Goal: Use online tool/utility: Utilize a website feature to perform a specific function

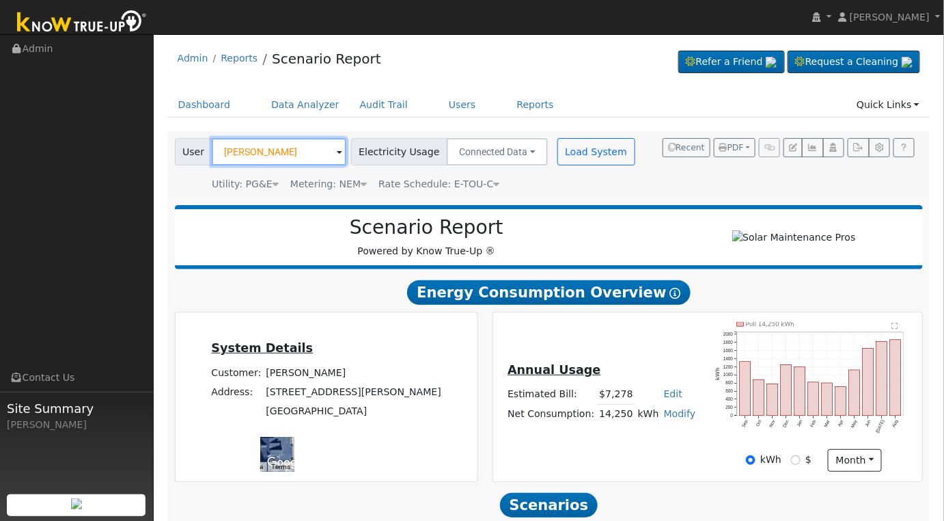
click at [299, 157] on input "[PERSON_NAME]" at bounding box center [279, 151] width 135 height 27
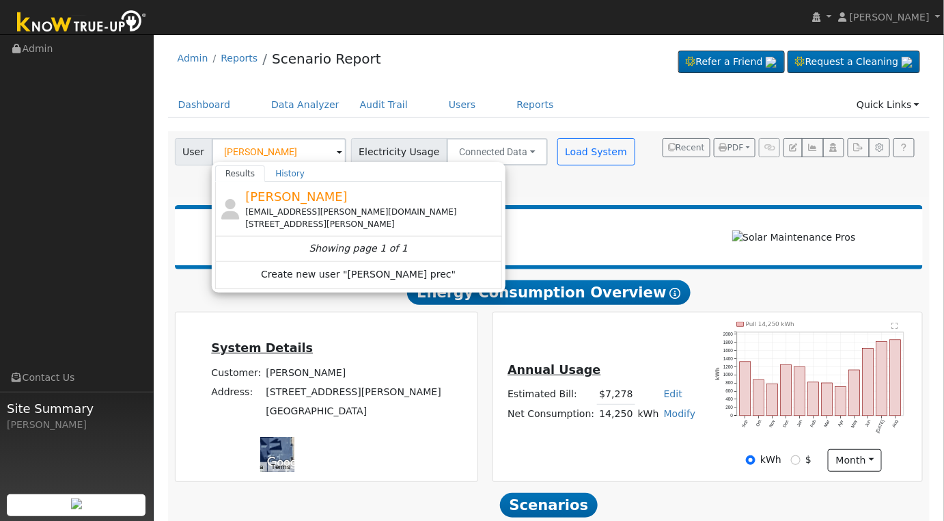
click at [303, 202] on span "[PERSON_NAME]" at bounding box center [296, 196] width 103 height 14
type input "[PERSON_NAME]"
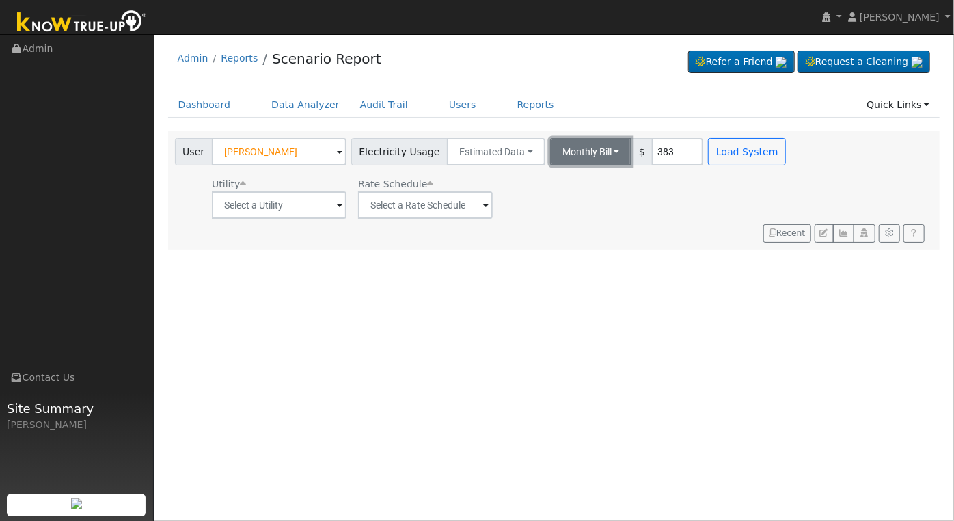
click at [596, 154] on button "Monthly Bill" at bounding box center [591, 151] width 82 height 27
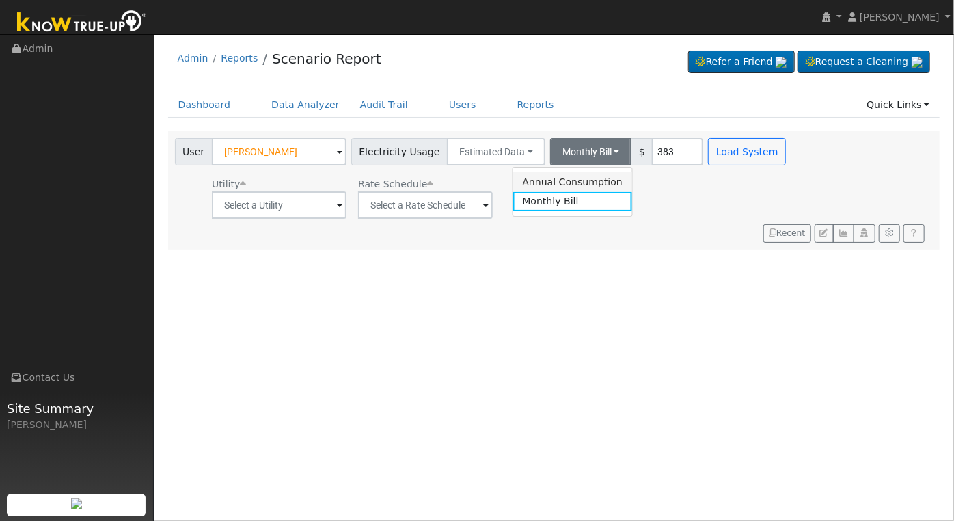
click at [554, 184] on link "Annual Consumption" at bounding box center [573, 181] width 120 height 19
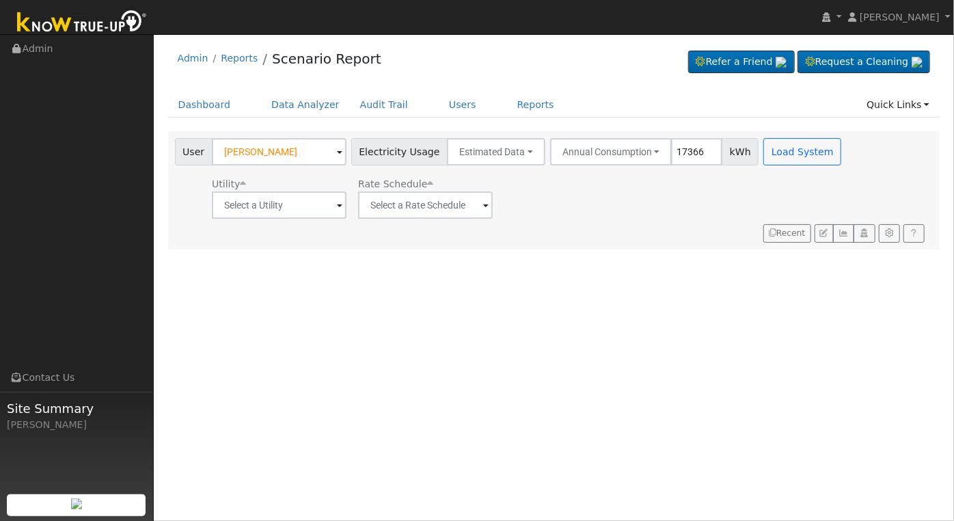
type input "17366"
click at [331, 200] on input "text" at bounding box center [279, 204] width 135 height 27
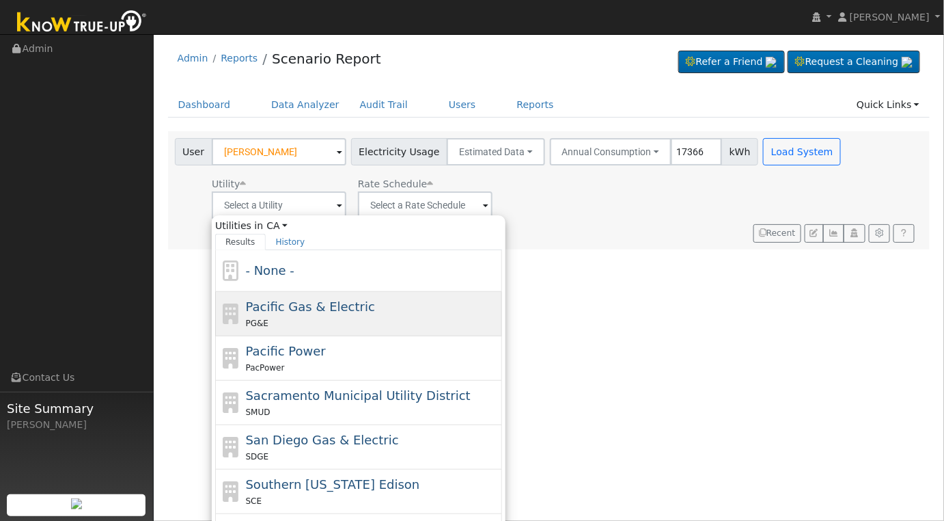
click at [344, 299] on span "Pacific Gas & Electric" at bounding box center [310, 306] width 129 height 14
type input "Pacific Gas & Electric"
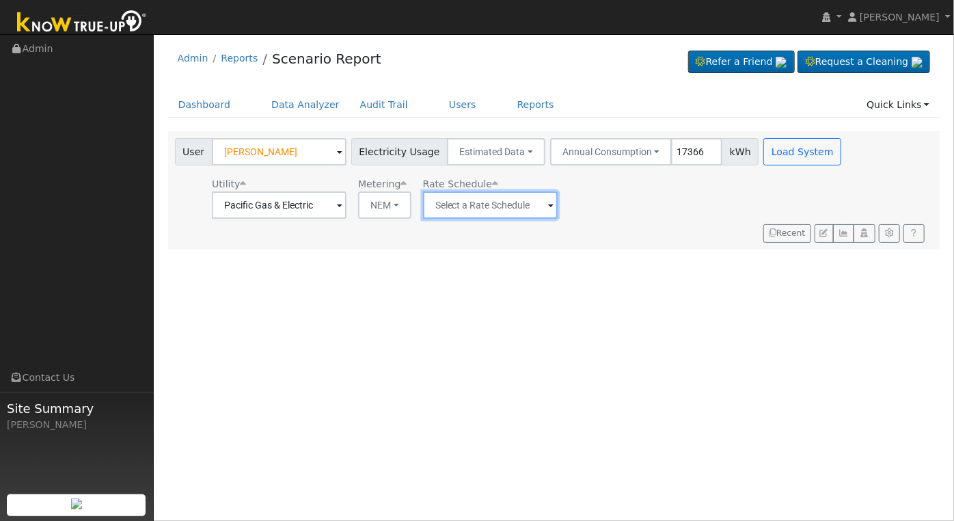
click at [495, 208] on input "text" at bounding box center [490, 204] width 135 height 27
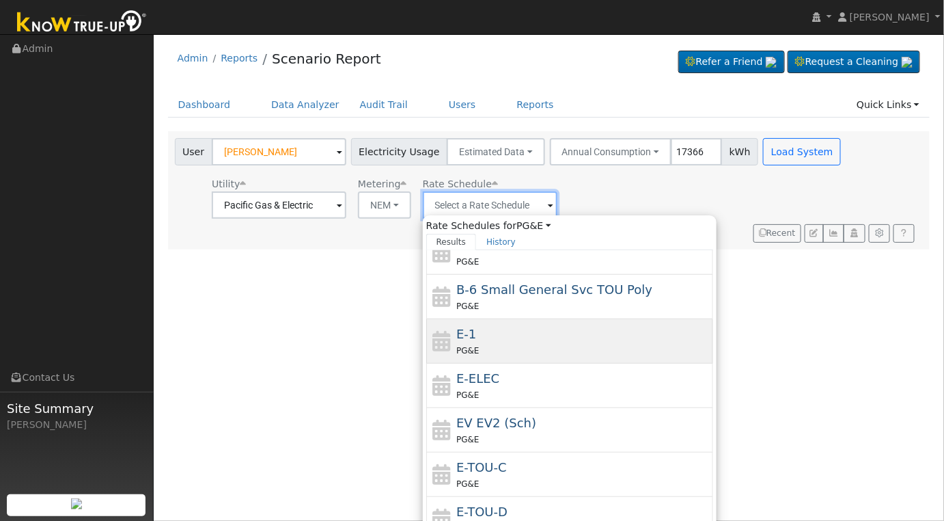
scroll to position [90, 0]
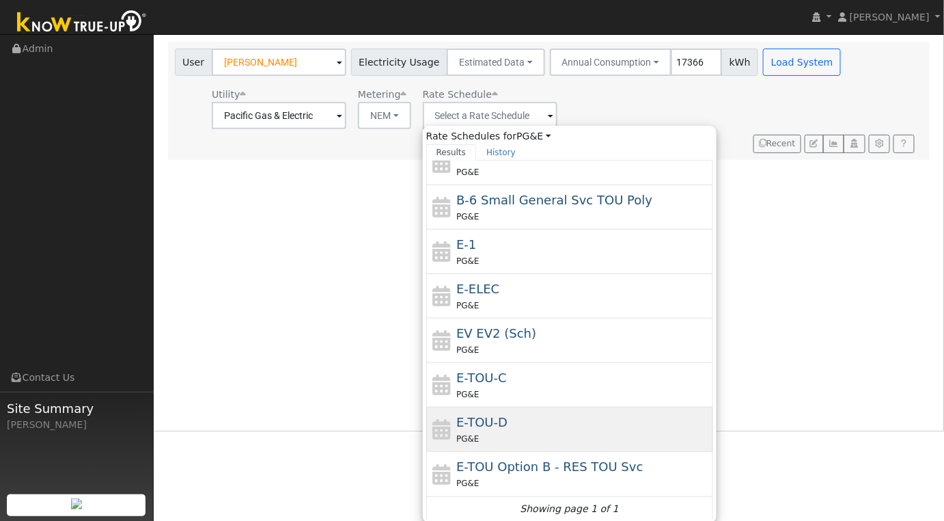
click at [559, 413] on div "E-TOU-D PG&E" at bounding box center [583, 429] width 254 height 33
type input "E-TOU-D"
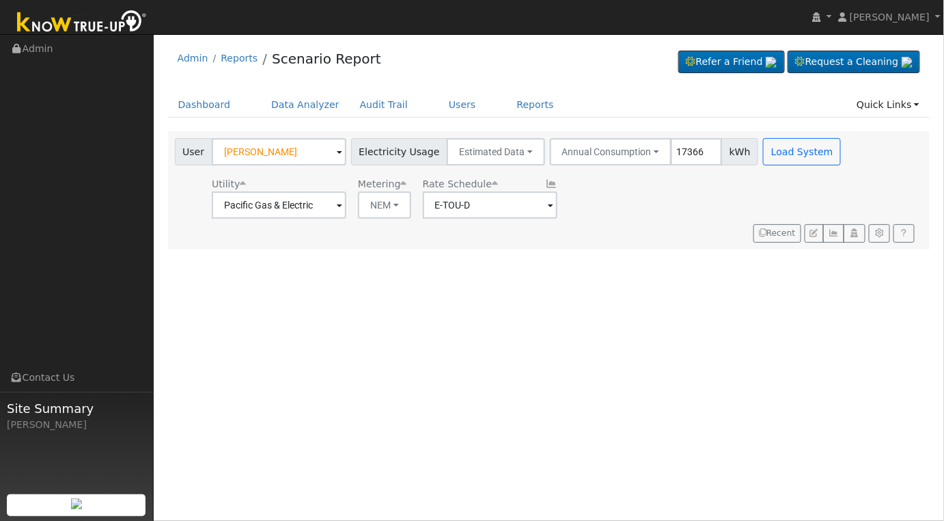
scroll to position [0, 0]
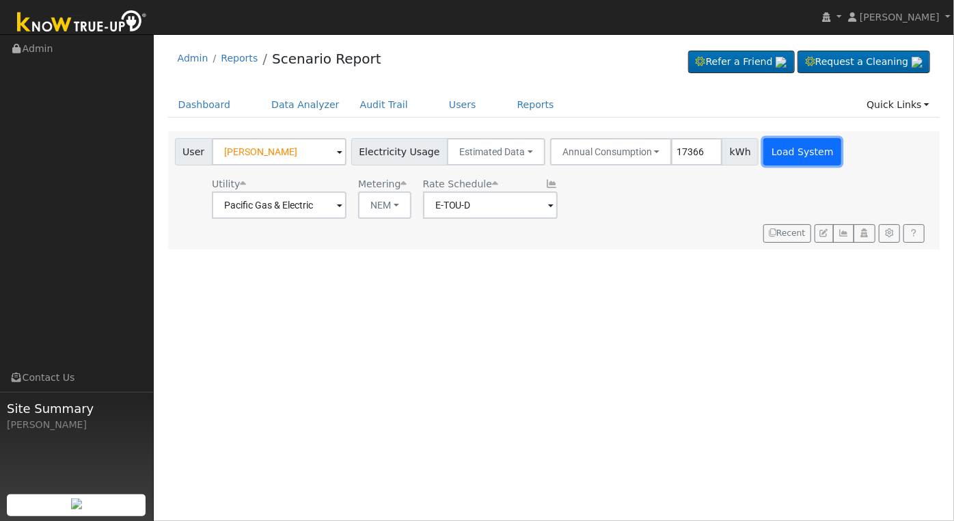
click at [765, 144] on button "Load System" at bounding box center [802, 151] width 78 height 27
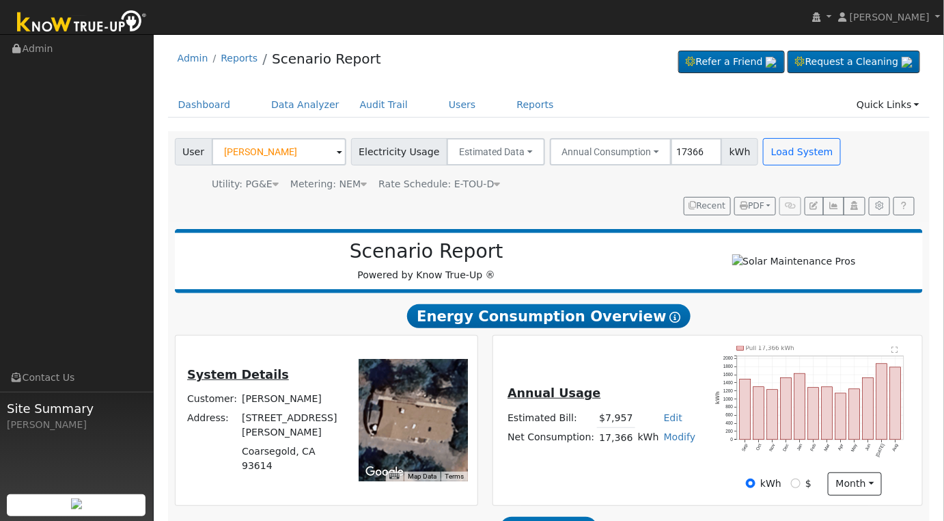
click at [896, 353] on text "" at bounding box center [895, 349] width 6 height 7
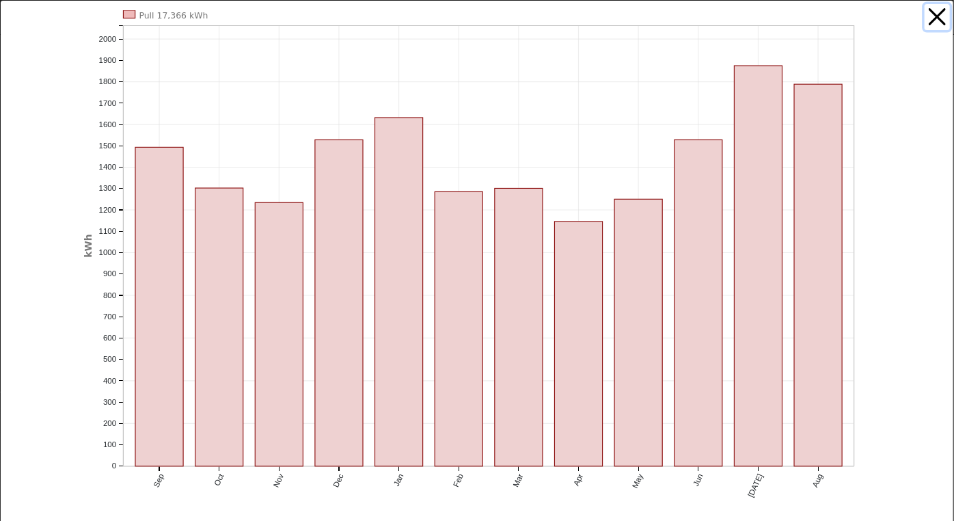
click at [927, 13] on button "button" at bounding box center [938, 17] width 26 height 26
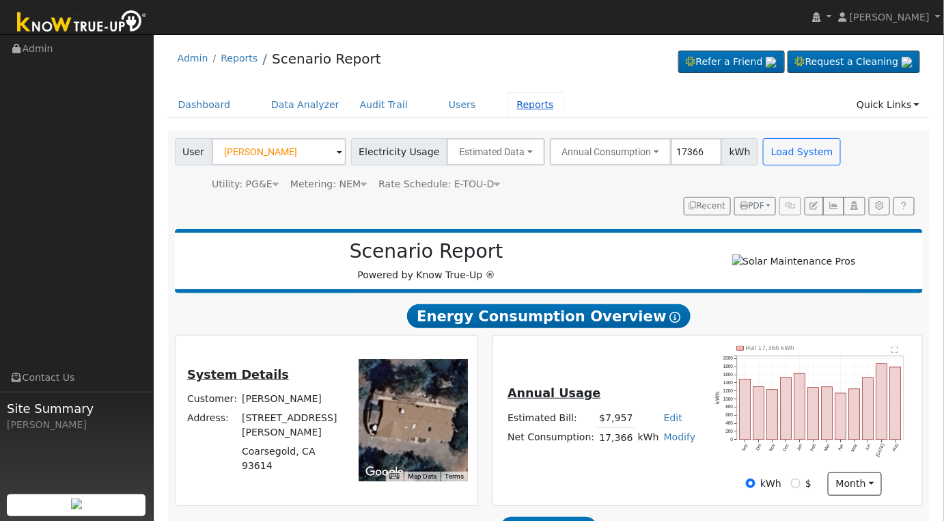
click at [515, 109] on link "Reports" at bounding box center [535, 104] width 57 height 25
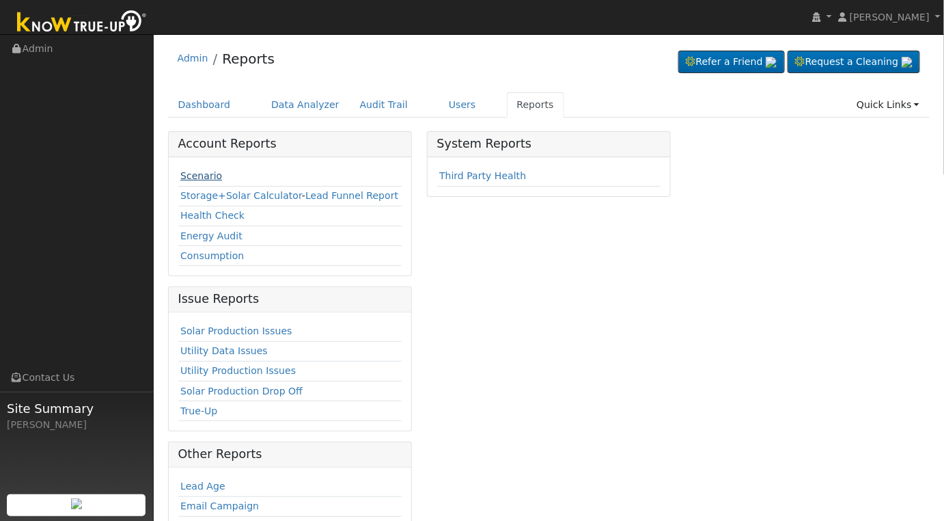
click at [204, 177] on link "Scenario" at bounding box center [201, 175] width 42 height 11
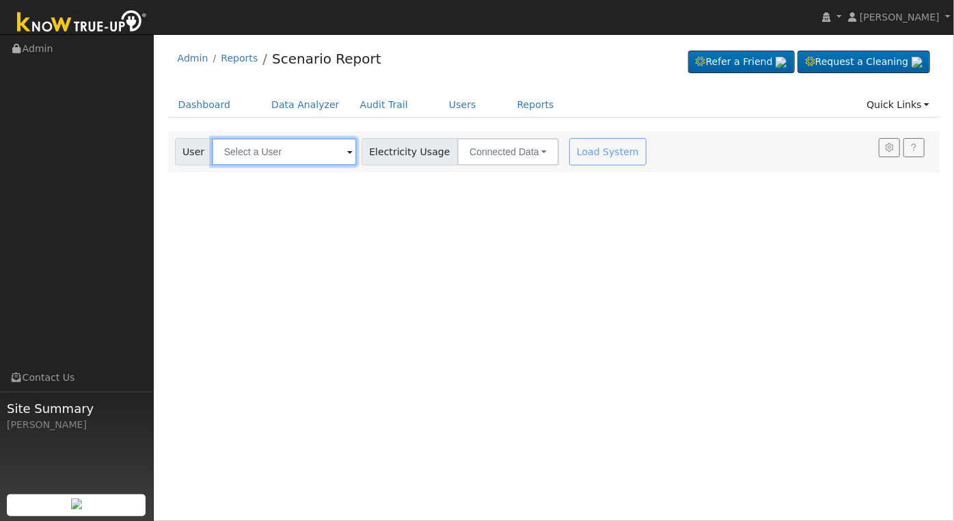
click at [323, 156] on input "text" at bounding box center [284, 151] width 145 height 27
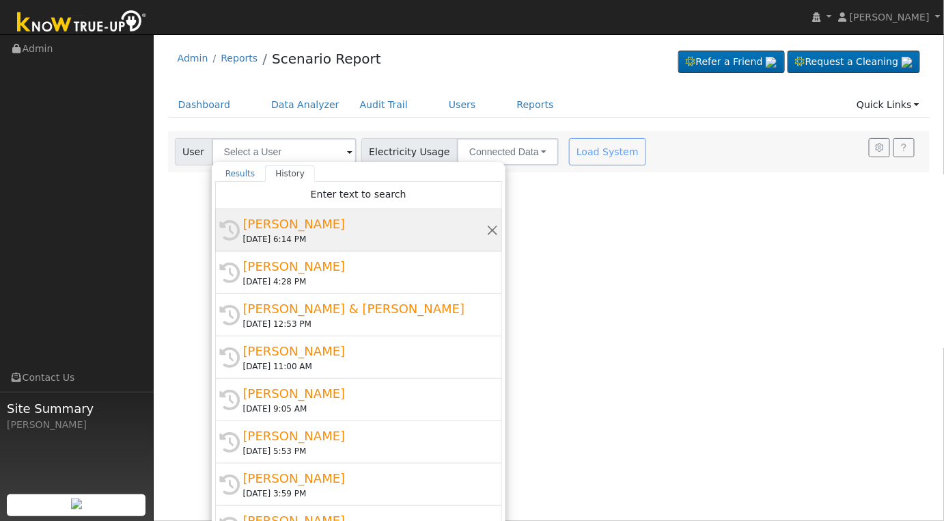
click at [313, 219] on div "[PERSON_NAME]" at bounding box center [364, 224] width 243 height 18
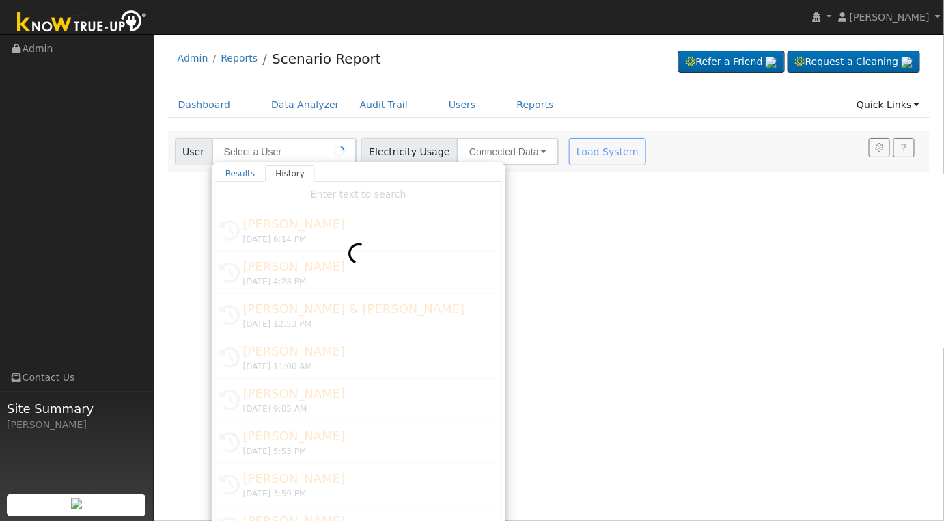
type input "[PERSON_NAME]"
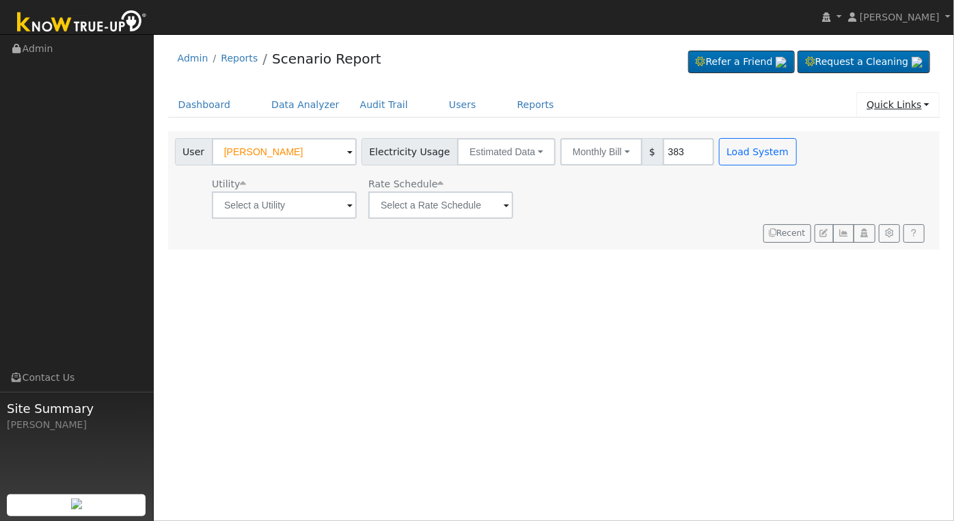
click at [913, 105] on link "Quick Links" at bounding box center [897, 104] width 83 height 25
click at [886, 153] on link "Quick Connect" at bounding box center [870, 153] width 139 height 19
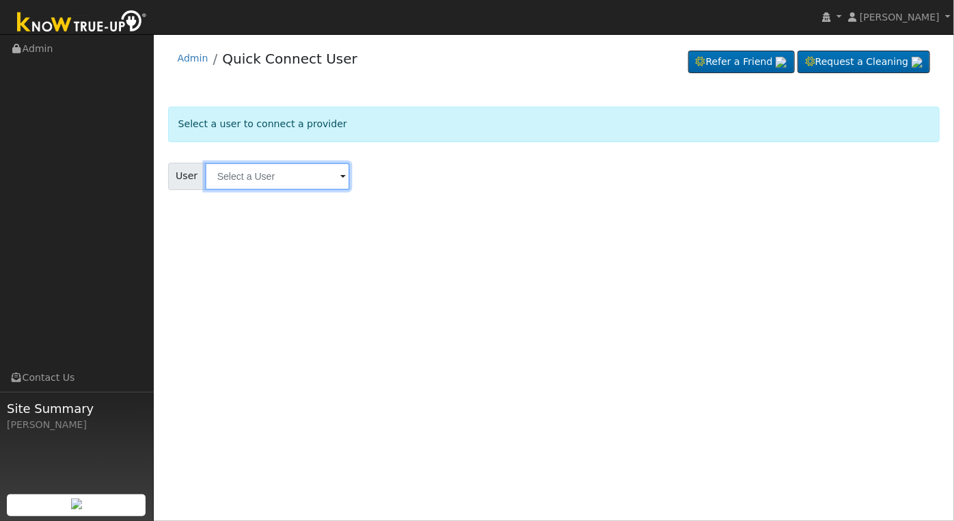
click at [293, 185] on input "text" at bounding box center [277, 176] width 145 height 27
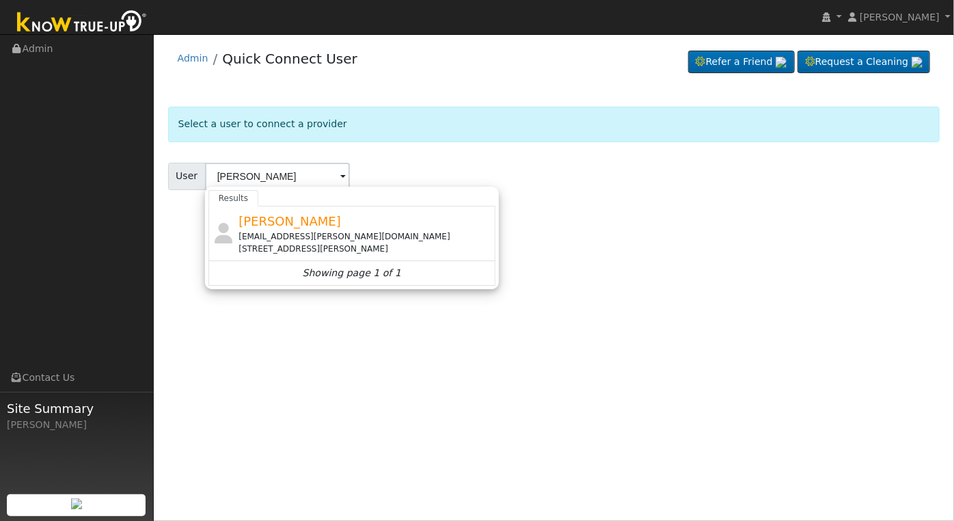
click at [312, 232] on div "[EMAIL_ADDRESS][PERSON_NAME][DOMAIN_NAME]" at bounding box center [365, 236] width 254 height 12
type input "[PERSON_NAME]"
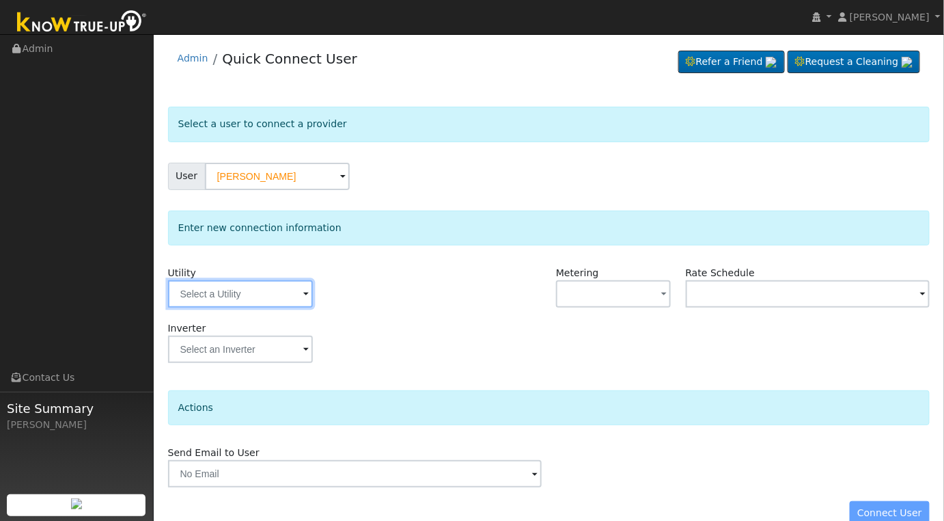
click at [282, 287] on input "text" at bounding box center [240, 293] width 145 height 27
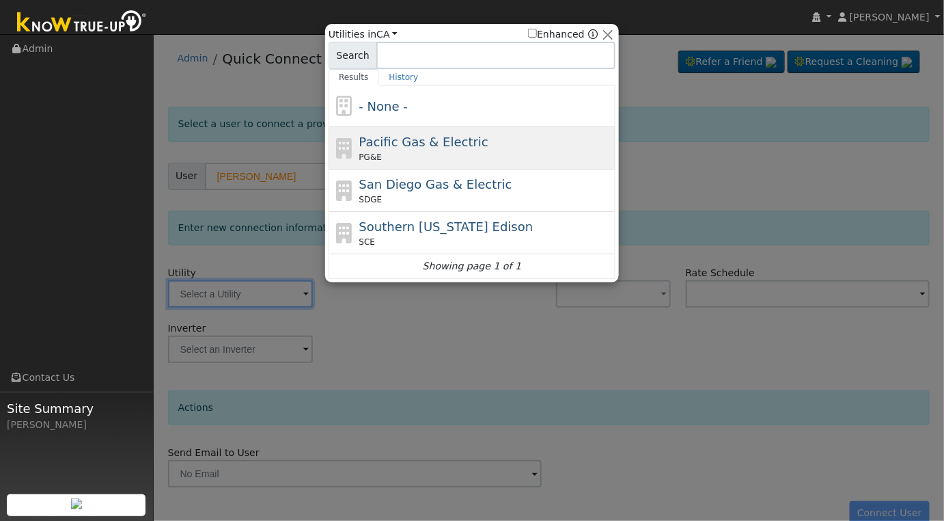
click at [481, 152] on div "PG&E" at bounding box center [486, 157] width 254 height 12
type input "PG&E"
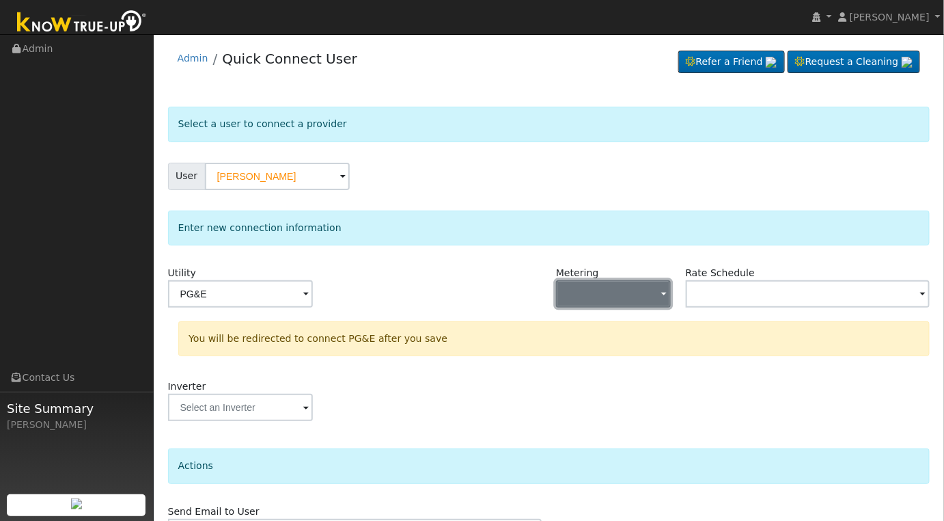
click at [617, 283] on button "button" at bounding box center [613, 293] width 115 height 27
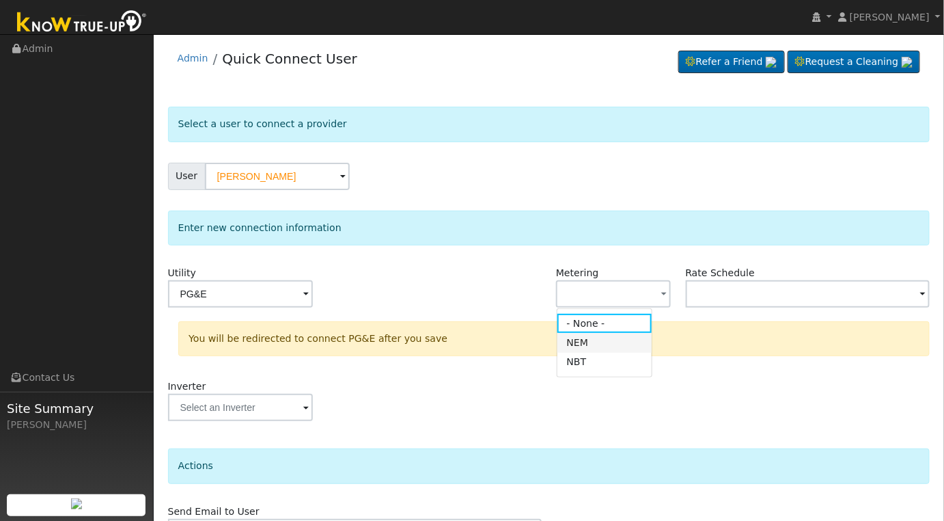
click at [604, 343] on link "NEM" at bounding box center [605, 342] width 95 height 19
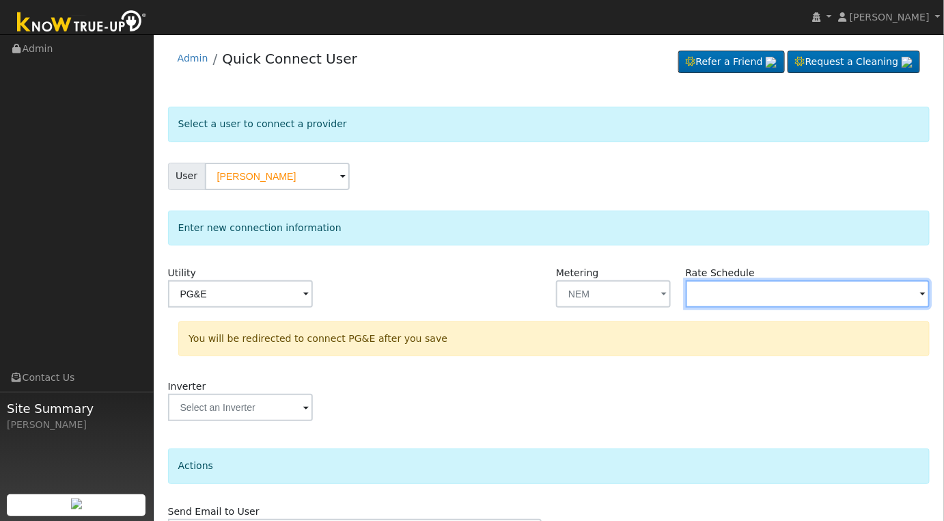
click at [774, 290] on input "text" at bounding box center [808, 293] width 245 height 27
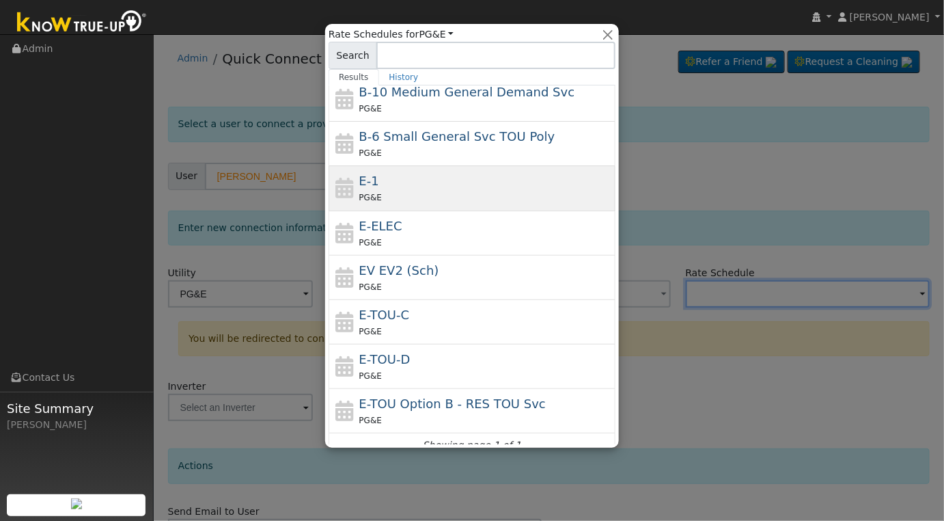
scroll to position [105, 0]
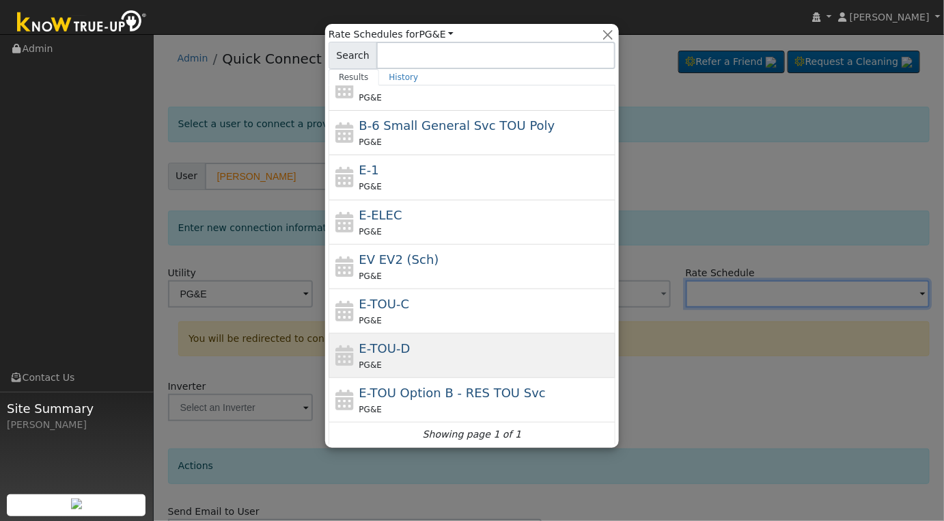
click at [453, 340] on div "E-TOU-D PG&E" at bounding box center [486, 355] width 254 height 33
type input "E-TOU-D"
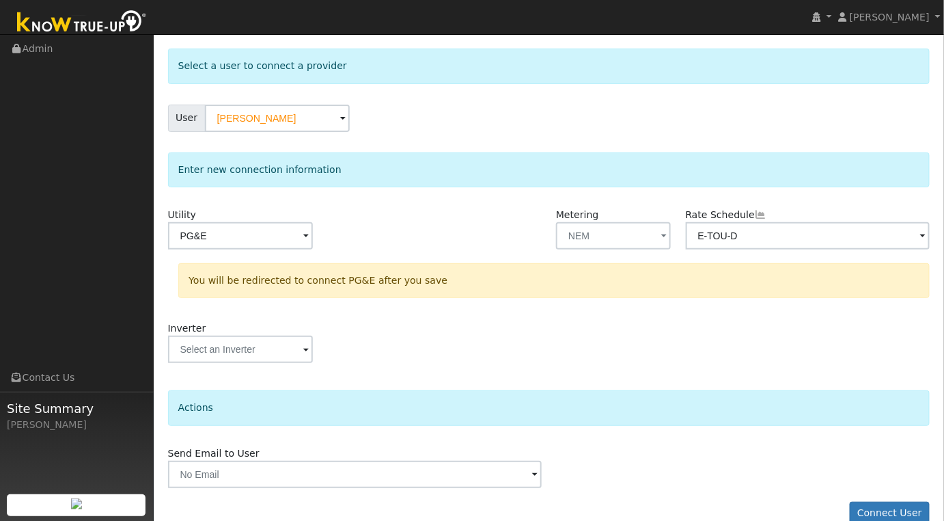
scroll to position [80, 0]
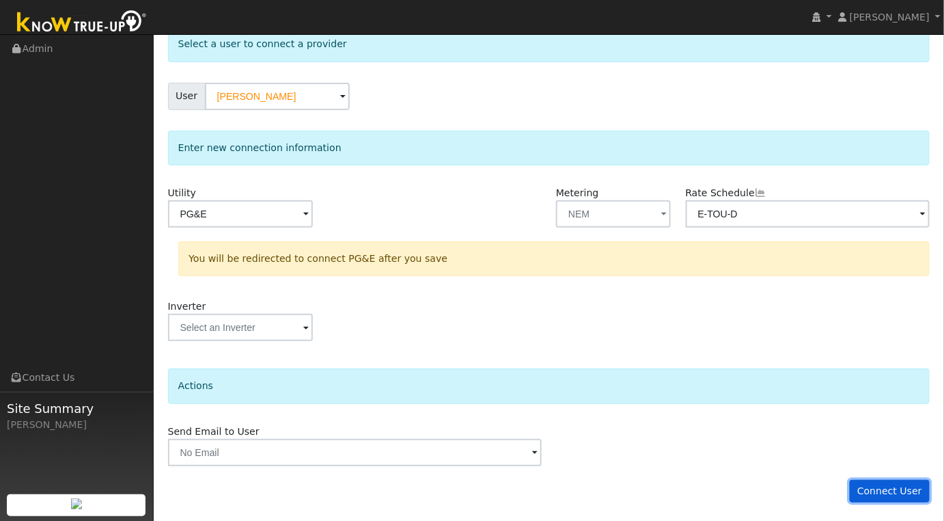
click at [890, 491] on button "Connect User" at bounding box center [890, 491] width 81 height 23
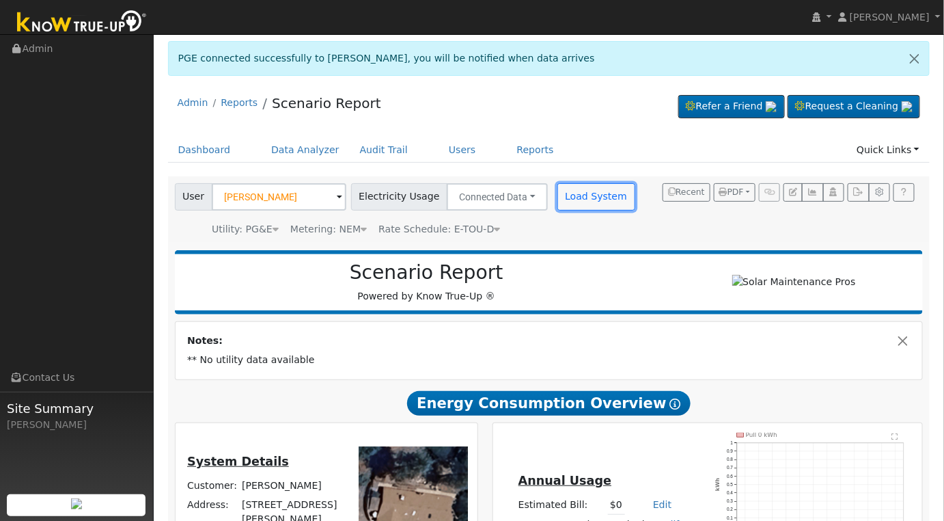
click at [575, 181] on div "User [PERSON_NAME] Account Default Account Default Account [STREET_ADDRESS][PER…" at bounding box center [406, 194] width 469 height 32
click at [583, 200] on button "Load System" at bounding box center [597, 196] width 78 height 27
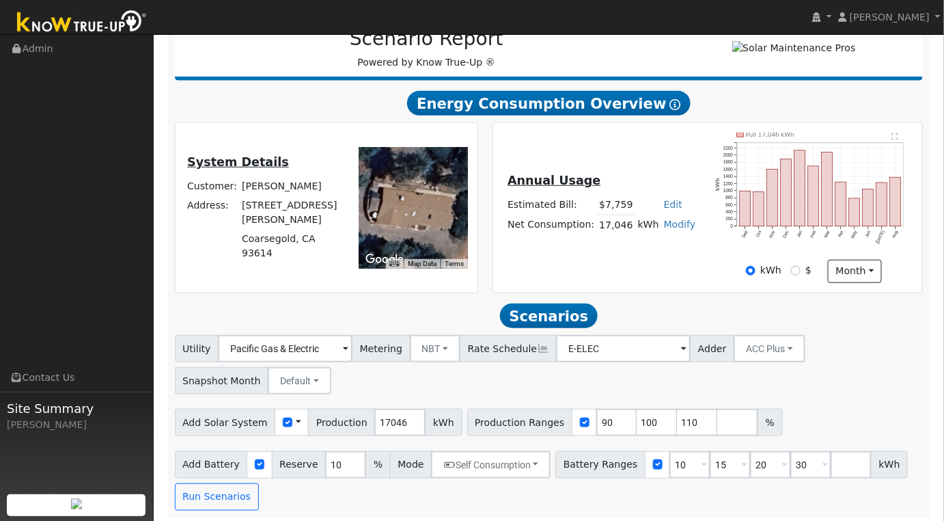
scroll to position [242, 0]
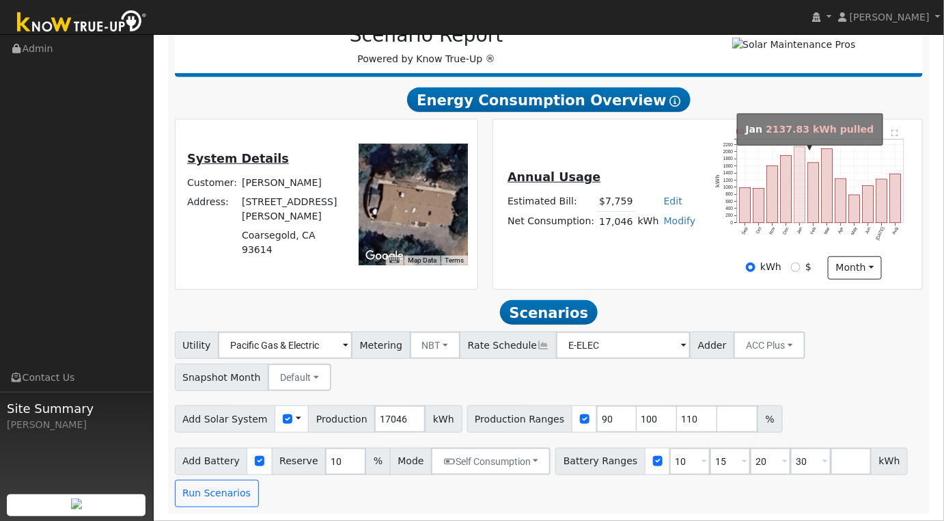
click at [804, 200] on rect "onclick=""" at bounding box center [800, 185] width 11 height 76
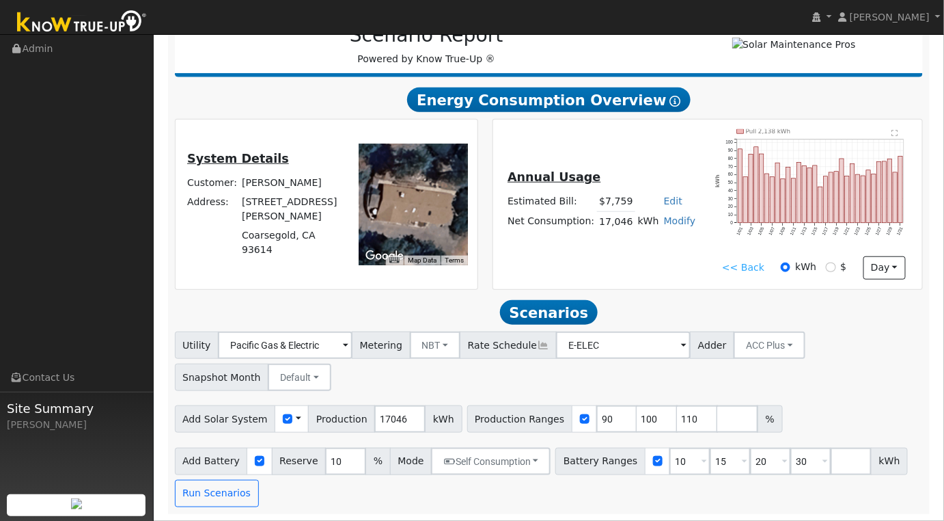
click at [898, 132] on text "" at bounding box center [895, 133] width 6 height 7
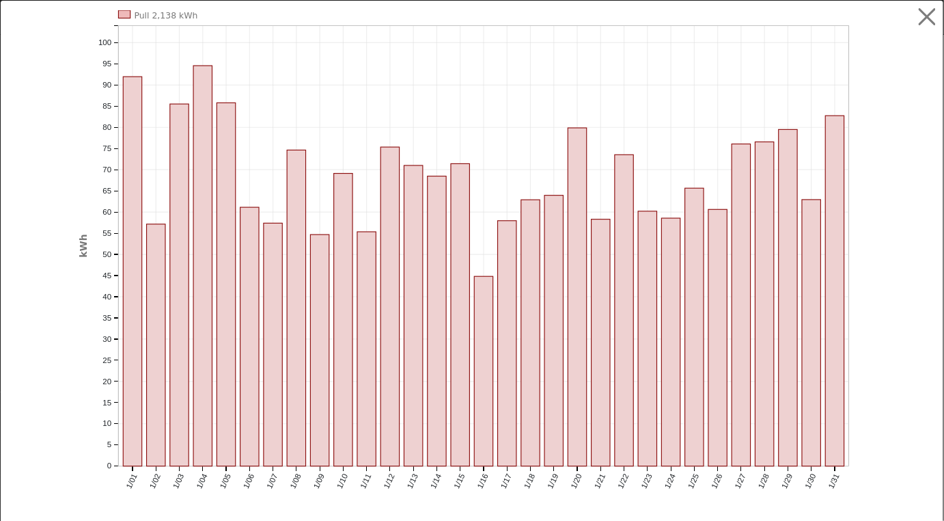
scroll to position [216, 0]
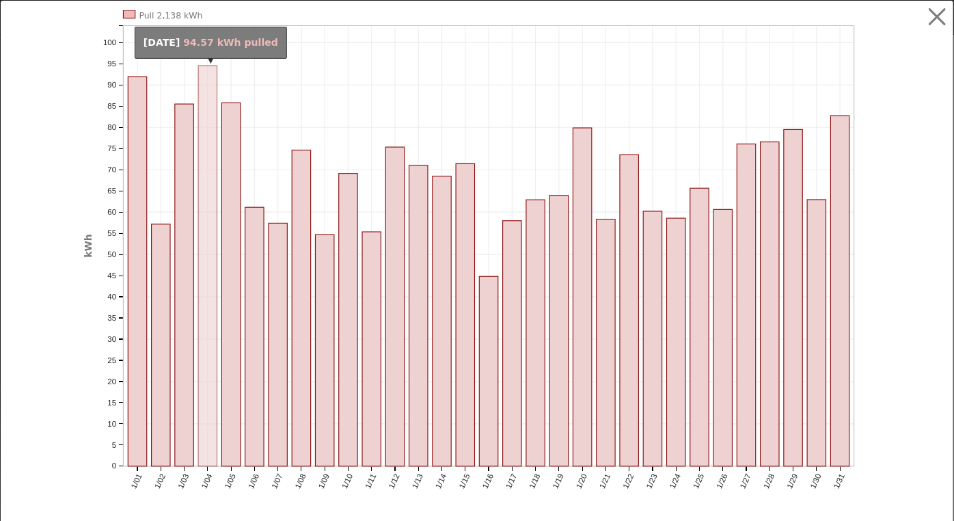
click at [200, 232] on rect "onclick=""" at bounding box center [207, 266] width 18 height 400
click at [202, 407] on rect "onclick=""" at bounding box center [207, 266] width 18 height 400
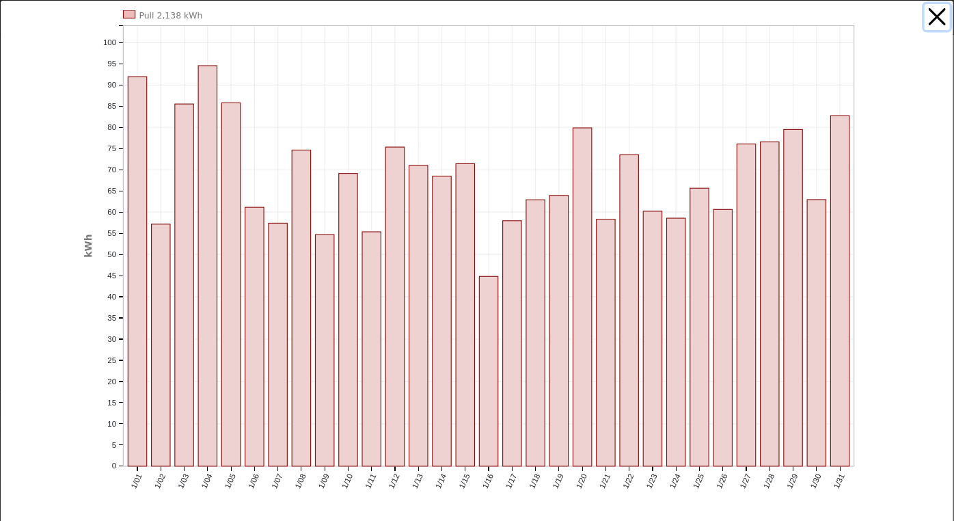
click at [925, 22] on button "button" at bounding box center [938, 17] width 26 height 26
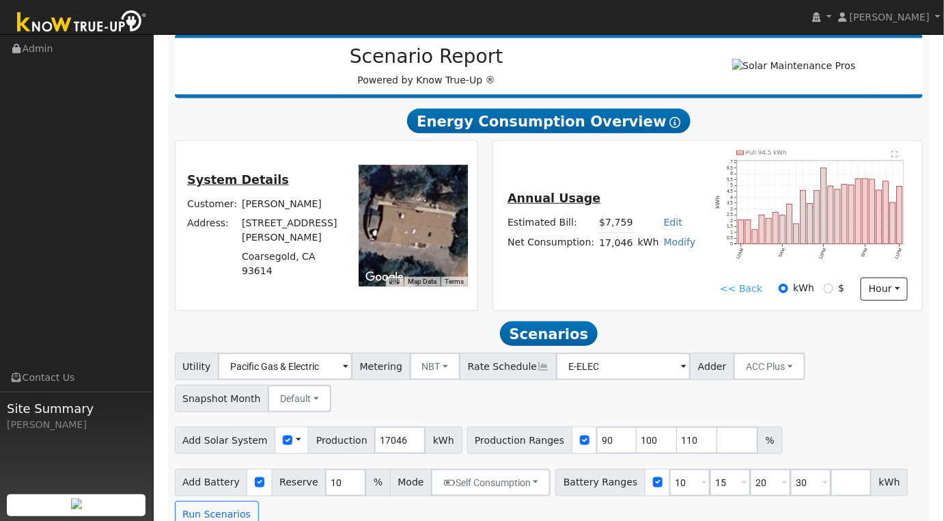
click at [895, 158] on text "" at bounding box center [895, 154] width 6 height 7
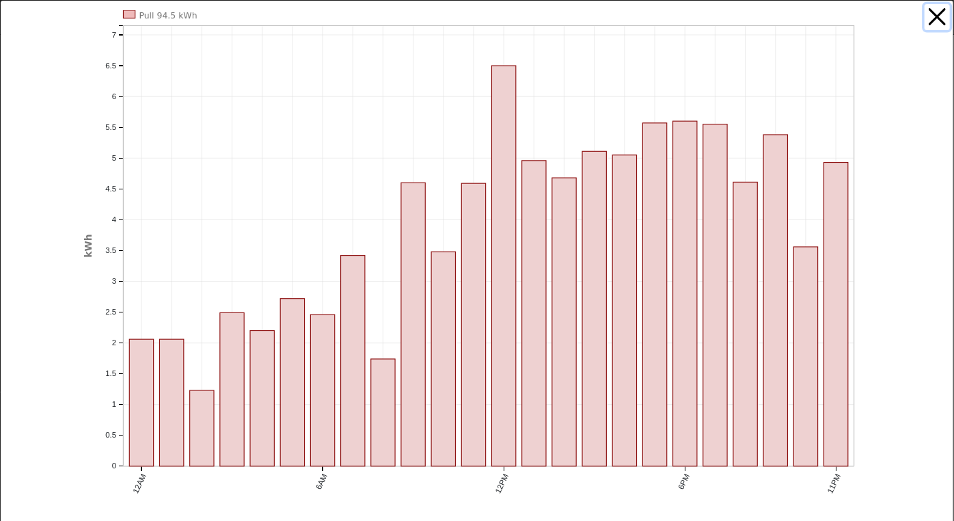
click at [931, 19] on button "button" at bounding box center [938, 17] width 26 height 26
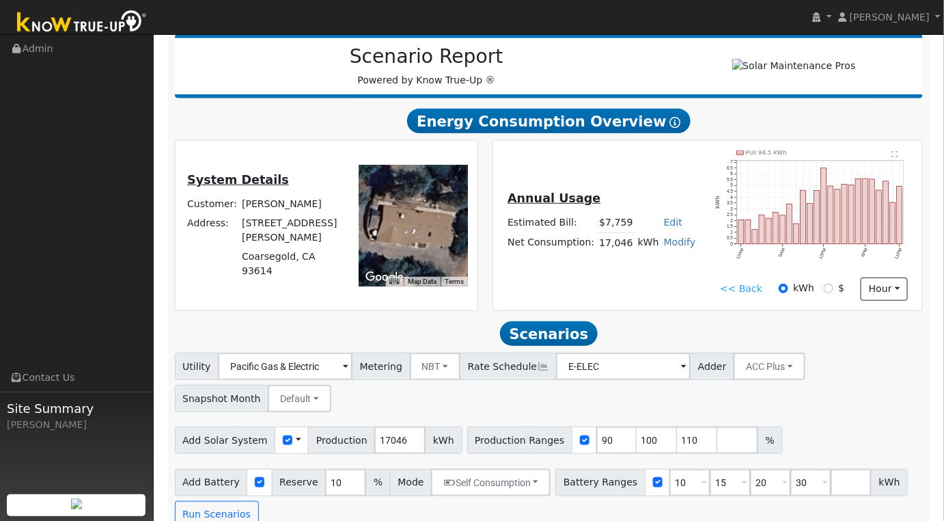
click at [893, 158] on text "" at bounding box center [895, 154] width 6 height 7
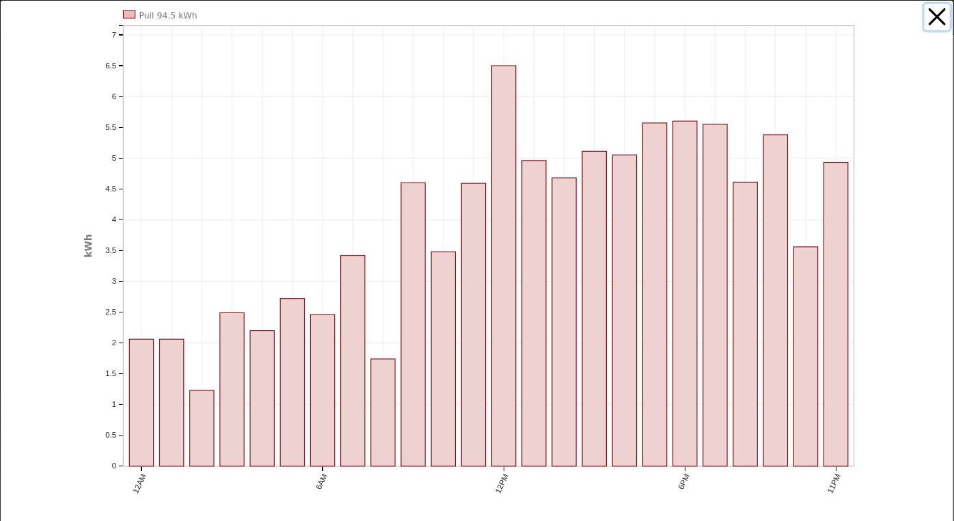
click at [925, 17] on button "button" at bounding box center [938, 17] width 26 height 26
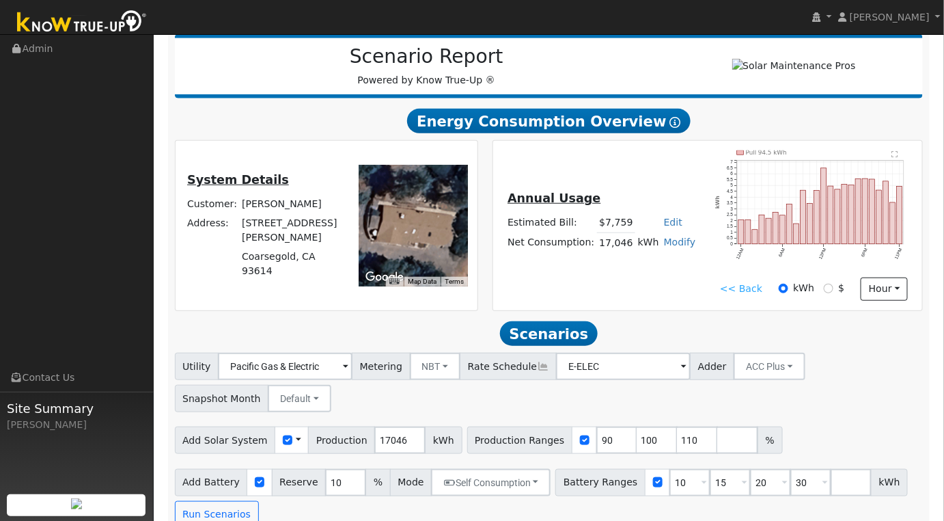
click at [748, 290] on link "<< Back" at bounding box center [741, 289] width 42 height 14
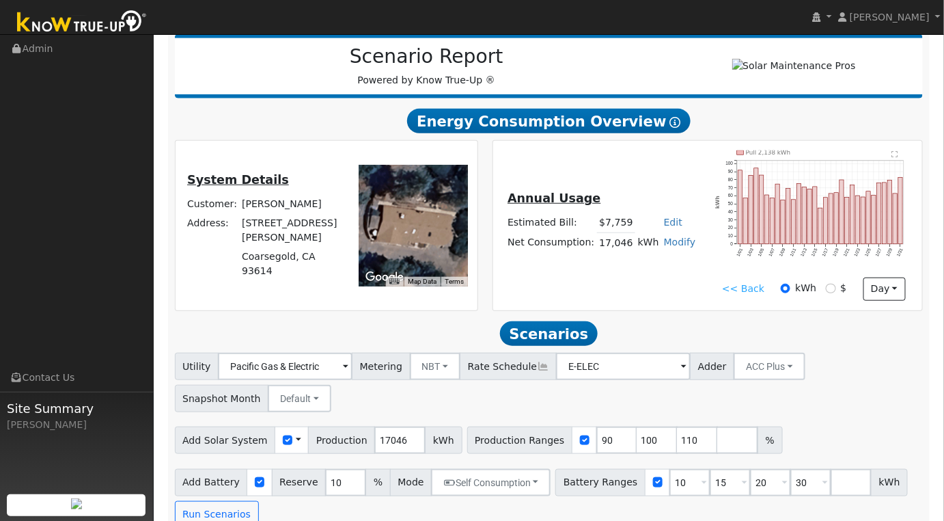
click at [752, 291] on link "<< Back" at bounding box center [743, 289] width 42 height 14
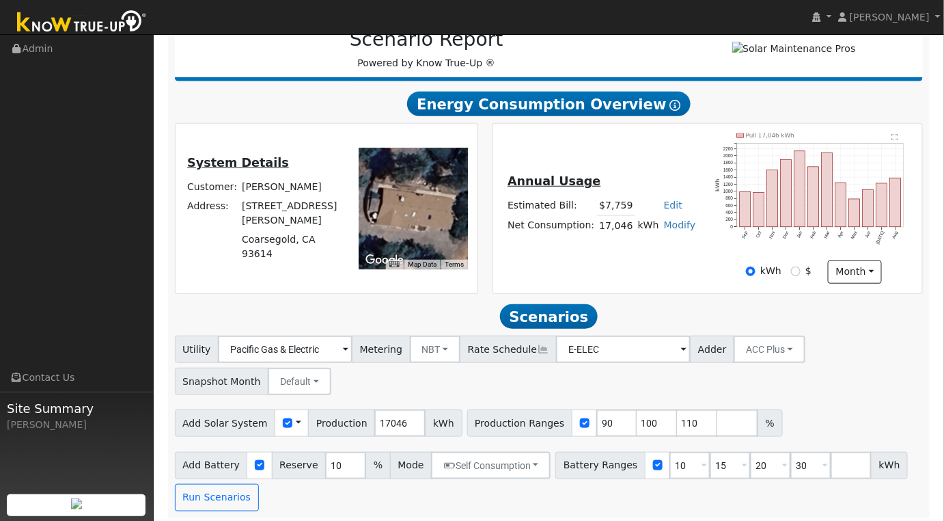
scroll to position [242, 0]
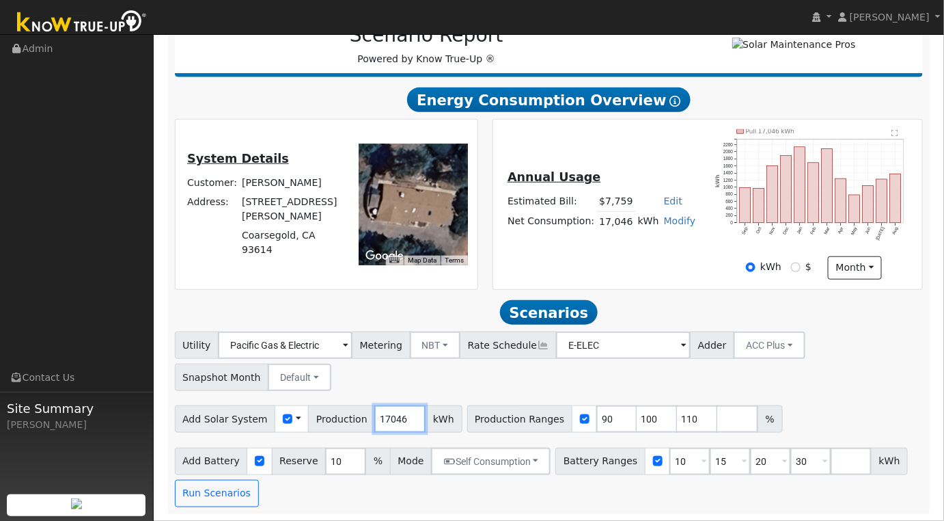
click at [377, 417] on input "17046" at bounding box center [399, 418] width 51 height 27
type input "23224"
click at [597, 422] on input "90" at bounding box center [617, 418] width 41 height 27
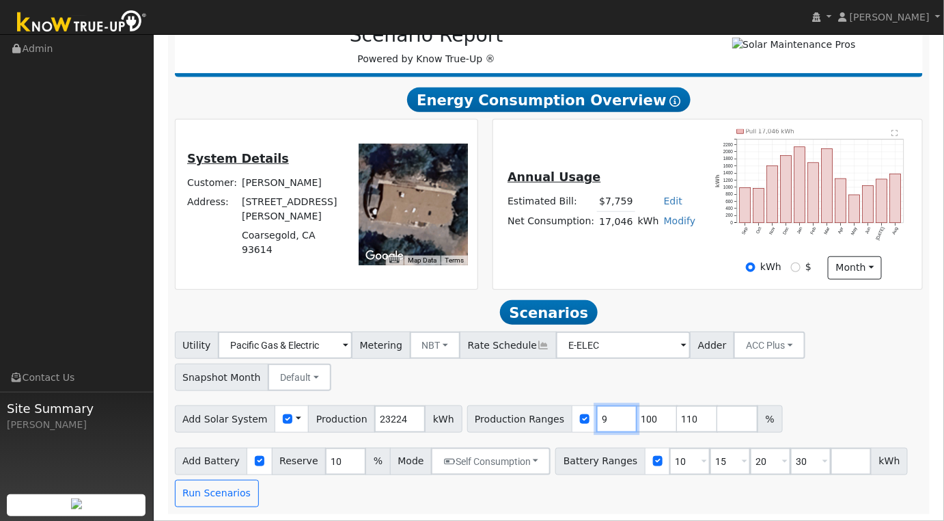
type input "100"
type input "110"
type input "100"
click at [670, 456] on input "10" at bounding box center [690, 461] width 41 height 27
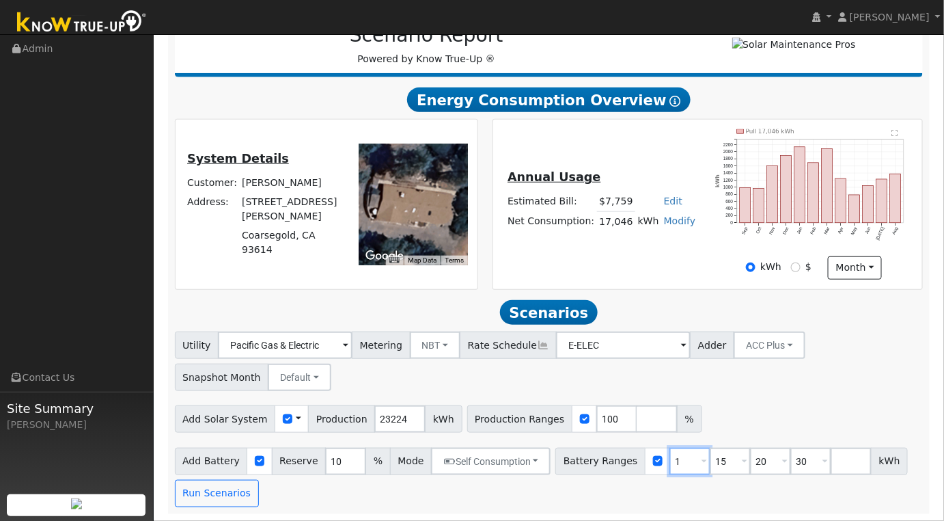
type input "15"
type input "20"
type input "30"
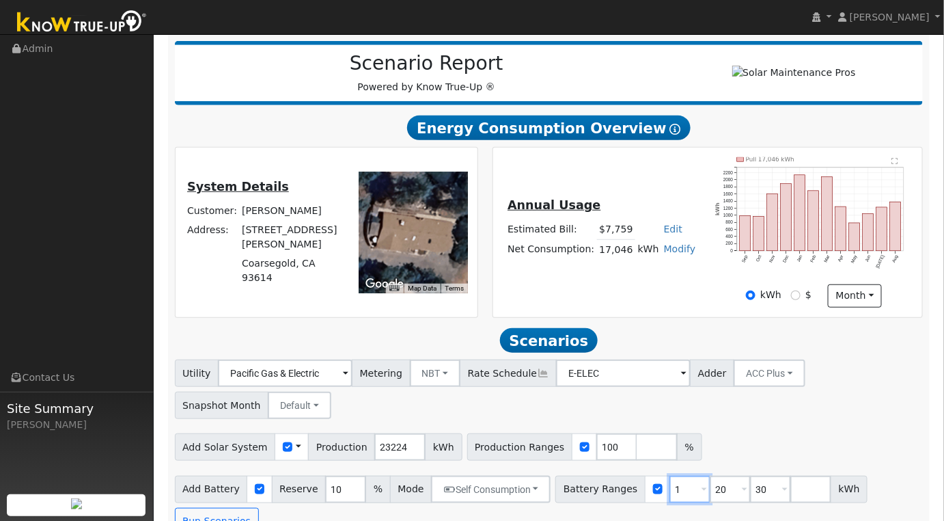
type input "20"
type input "30"
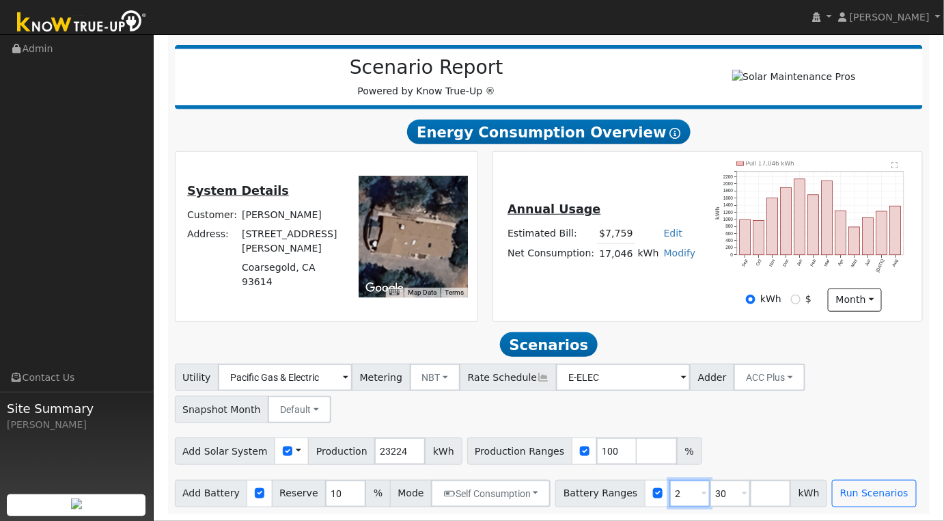
type input "30"
type input "3"
type input "27"
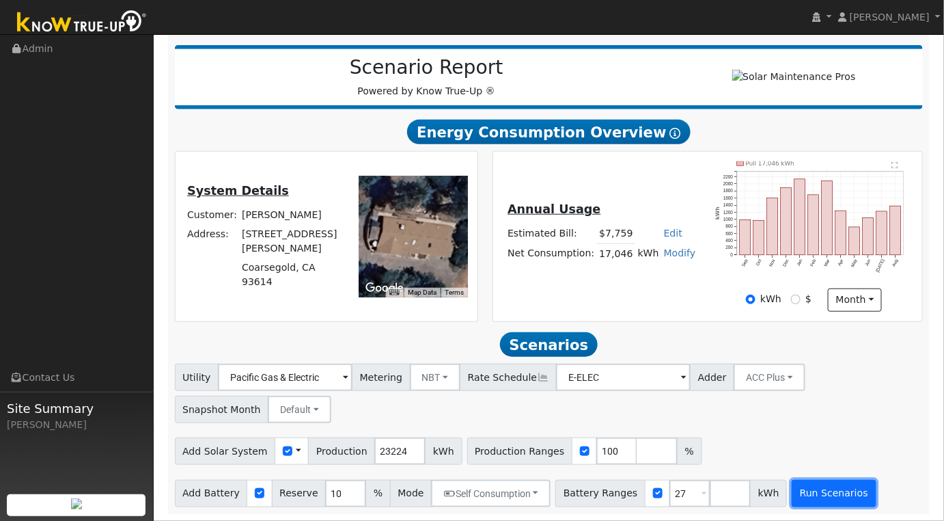
click at [792, 491] on button "Run Scenarios" at bounding box center [834, 493] width 84 height 27
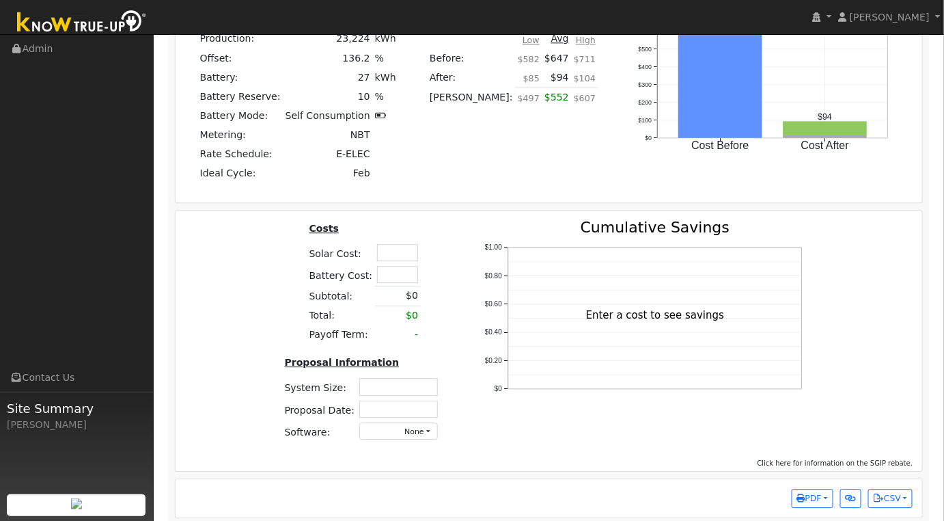
scroll to position [1086, 0]
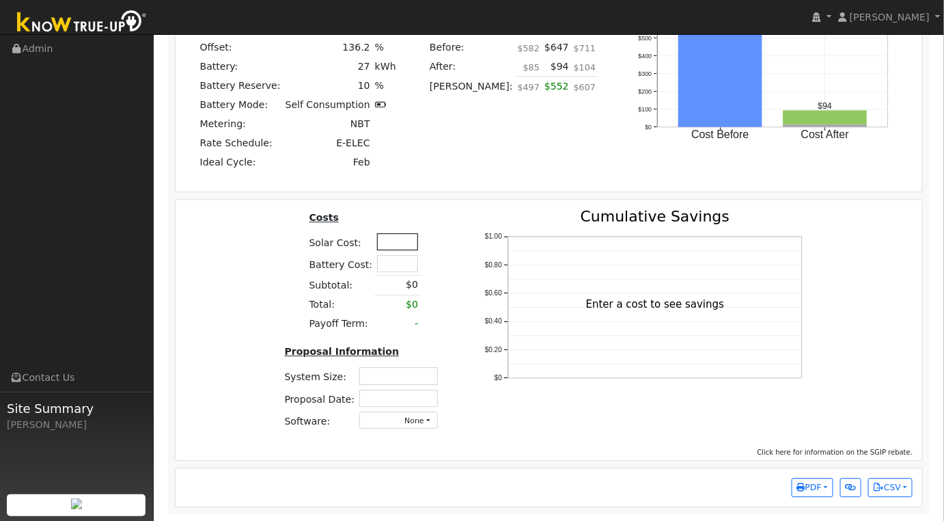
click at [392, 243] on input "text" at bounding box center [397, 241] width 41 height 17
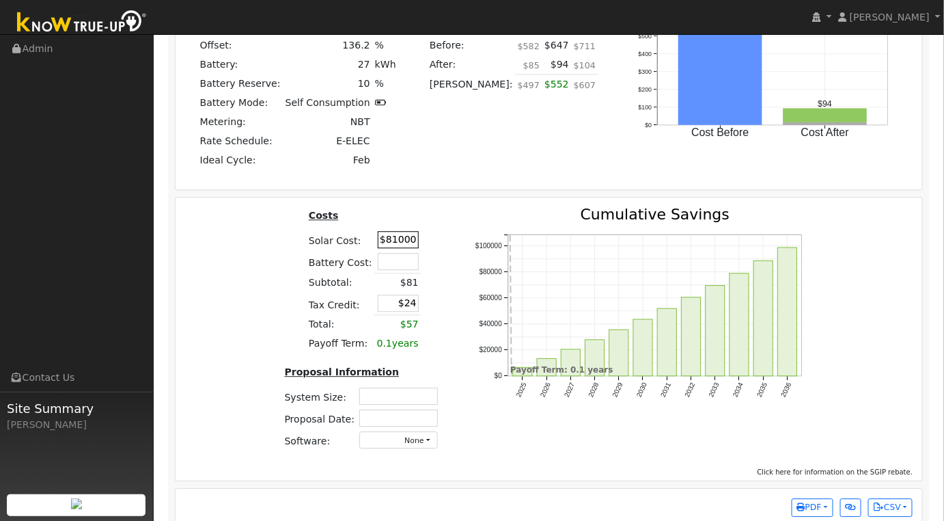
type input "$81,000"
type input "$24,300"
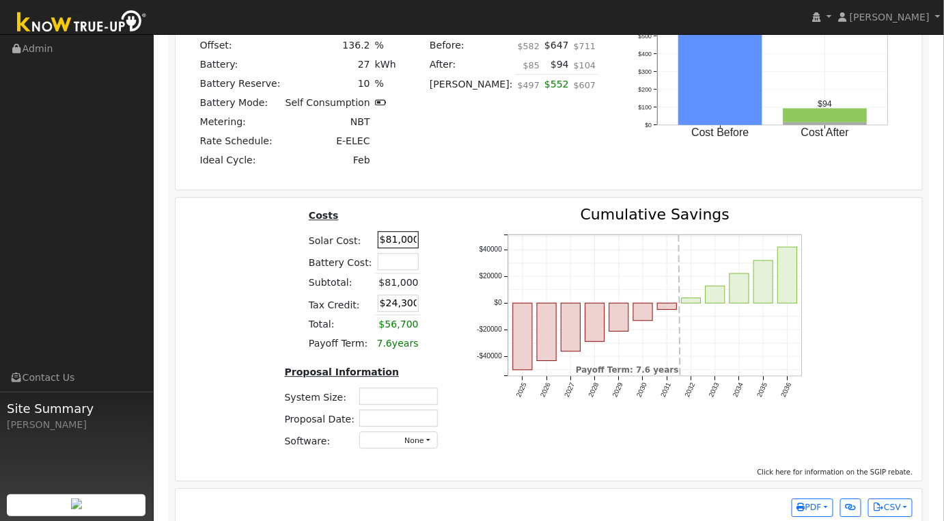
click at [400, 244] on input "$81,000" at bounding box center [398, 239] width 41 height 17
click at [400, 243] on input "$81,000" at bounding box center [398, 239] width 41 height 17
type input "$59,000"
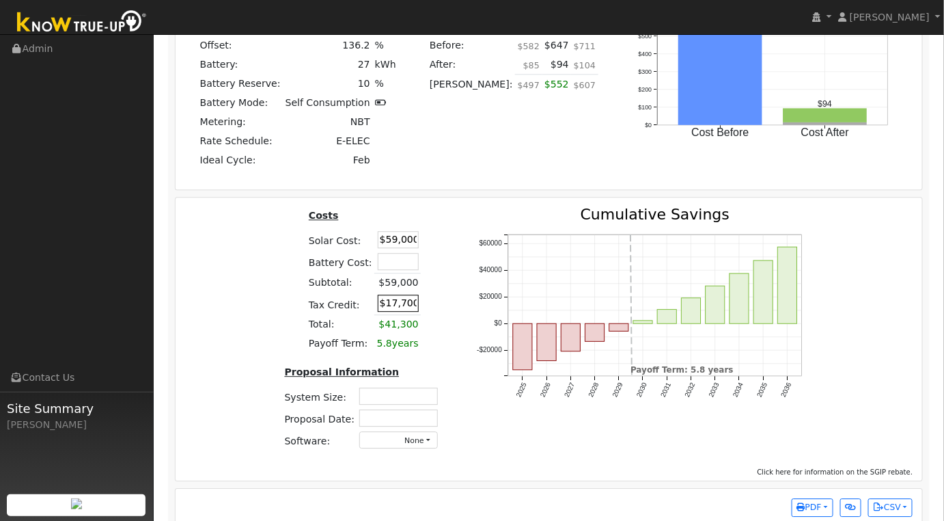
click at [400, 307] on input "$17,700" at bounding box center [398, 303] width 41 height 17
type input "$0"
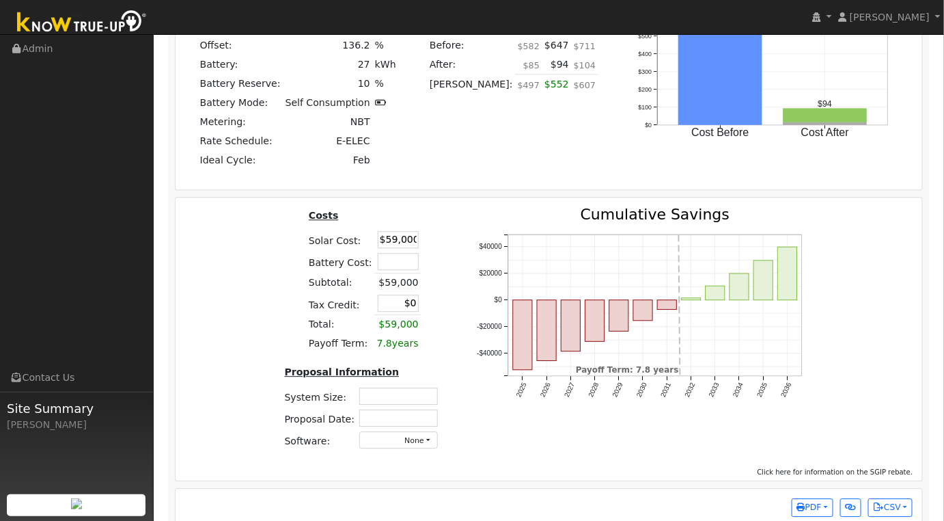
click at [481, 297] on icon "2025 2026 2027 2028 2029 2030 2031 2032 2033 2034 2035 2036 -$40000 -$20000 $0 …" at bounding box center [645, 318] width 342 height 223
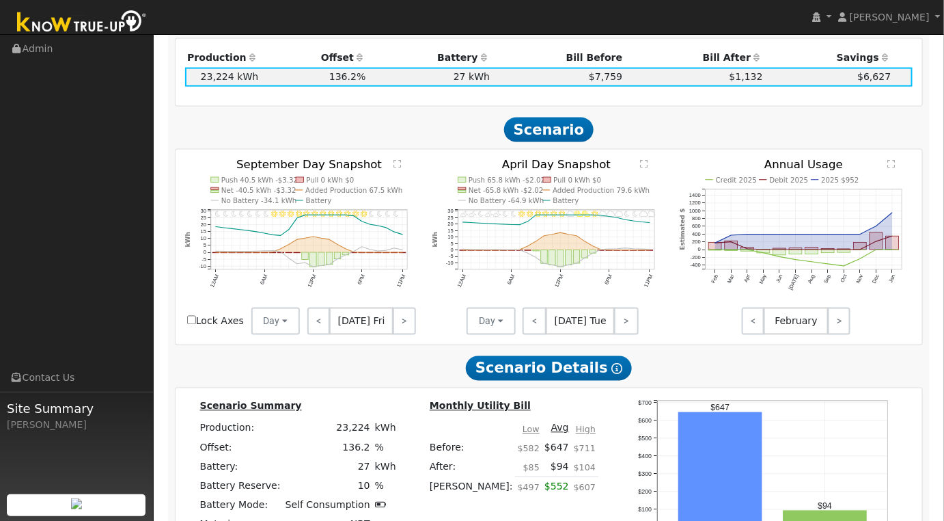
scroll to position [228, 0]
